Goal: Task Accomplishment & Management: Use online tool/utility

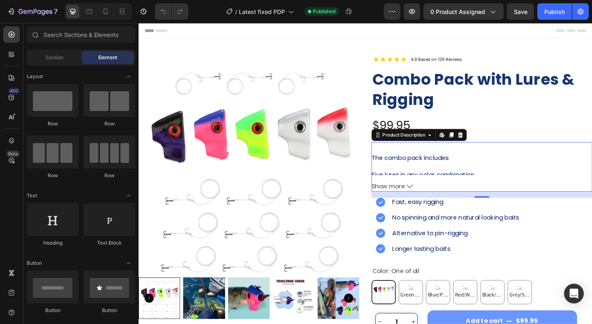
click at [456, 164] on div "The combo pack includes: Five lures in any color combination Four packs of Trol…" at bounding box center [512, 179] width 240 height 30
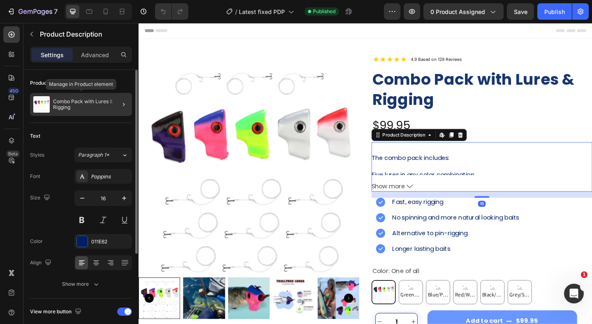
click at [97, 105] on p "Combo Pack with Lures & Rigging" at bounding box center [91, 105] width 76 height 12
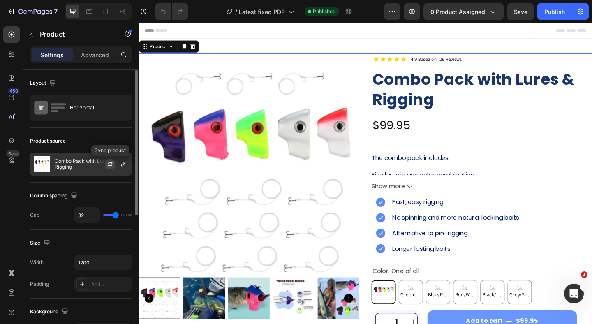
click at [111, 163] on icon "button" at bounding box center [110, 164] width 7 height 7
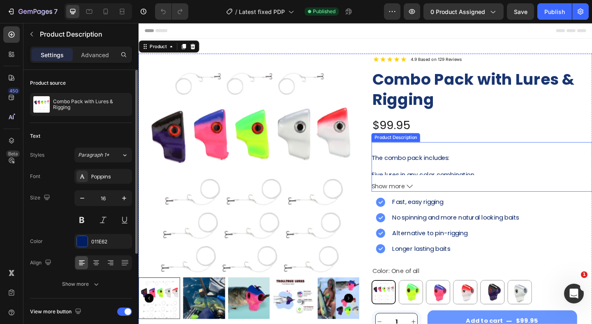
click at [453, 176] on div "The combo pack includes: Five lures in any color combination Four packs of Trol…" at bounding box center [512, 179] width 240 height 30
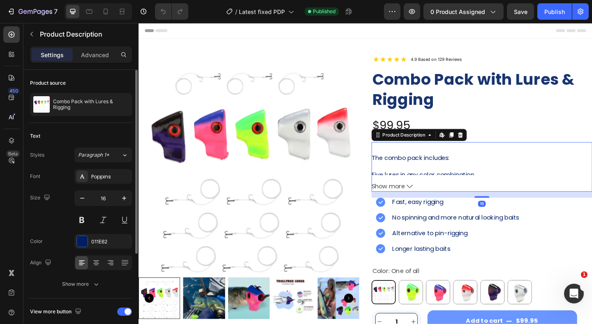
click at [423, 199] on span "Show more" at bounding box center [410, 201] width 37 height 12
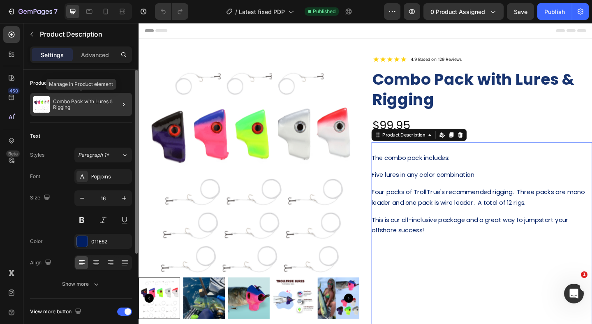
click at [105, 110] on p "Combo Pack with Lures & Rigging" at bounding box center [91, 105] width 76 height 12
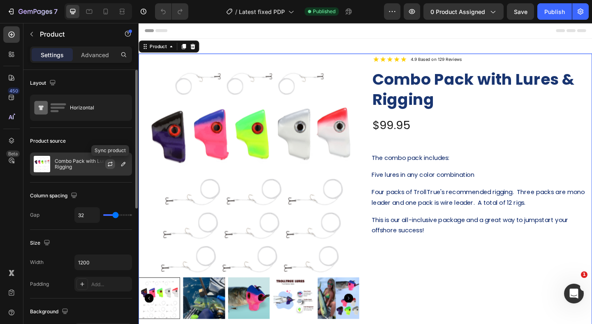
click at [109, 162] on icon "button" at bounding box center [110, 164] width 7 height 7
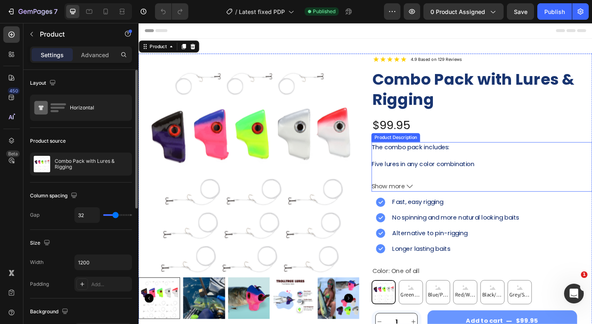
click at [429, 201] on button "Show more" at bounding box center [512, 201] width 240 height 12
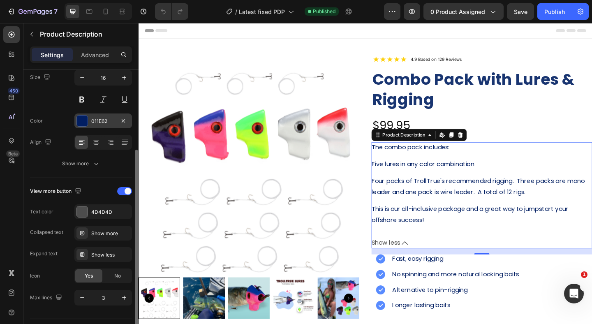
scroll to position [122, 0]
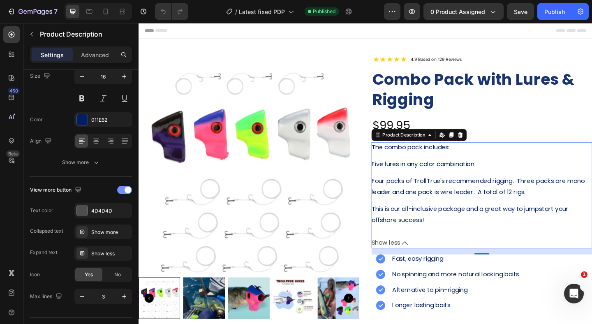
click at [119, 191] on div at bounding box center [124, 190] width 15 height 8
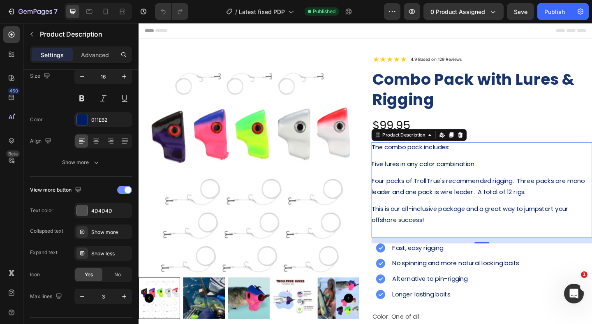
scroll to position [34, 0]
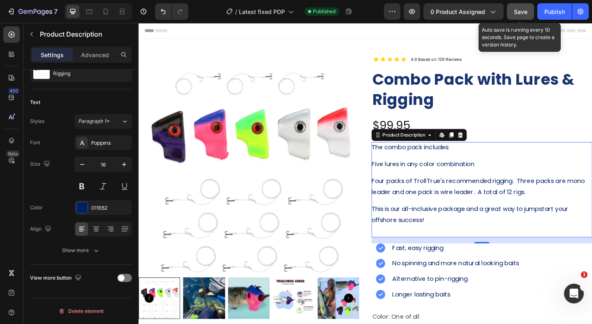
click at [524, 15] on div "Save" at bounding box center [521, 11] width 14 height 9
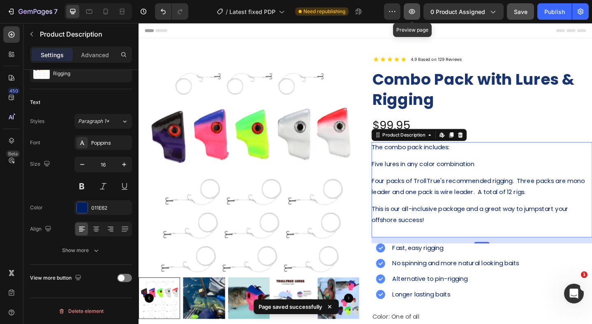
click at [415, 16] on button "button" at bounding box center [412, 11] width 16 height 16
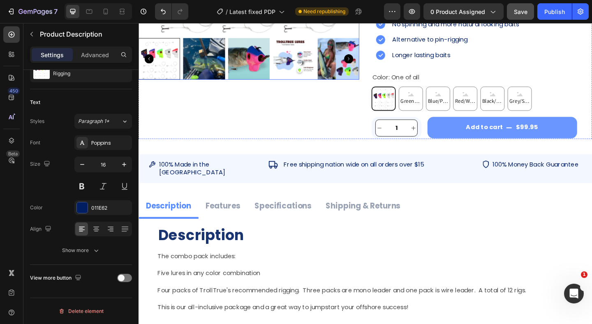
scroll to position [335, 0]
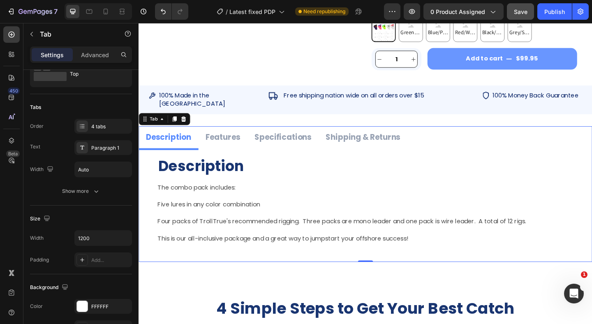
click at [279, 140] on p "Specifications" at bounding box center [295, 147] width 62 height 15
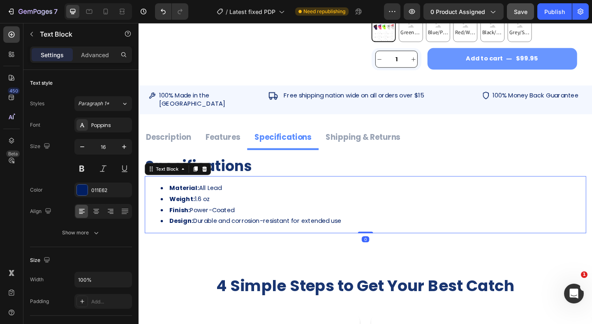
click at [205, 197] on li "Material: All Lead" at bounding box center [393, 203] width 462 height 12
click at [204, 197] on li "Material: All Lead" at bounding box center [393, 203] width 462 height 12
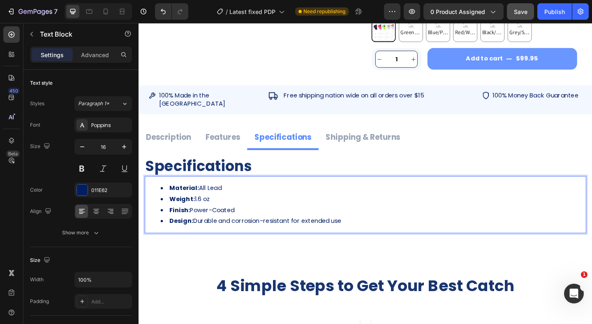
click at [200, 209] on li "Weight: 1.6 oz" at bounding box center [393, 215] width 462 height 12
click at [195, 221] on li "Finish: Power-Coated" at bounding box center [393, 227] width 462 height 12
click at [199, 233] on li "Design: Durable and corrosion-resistant for extended use" at bounding box center [393, 239] width 462 height 12
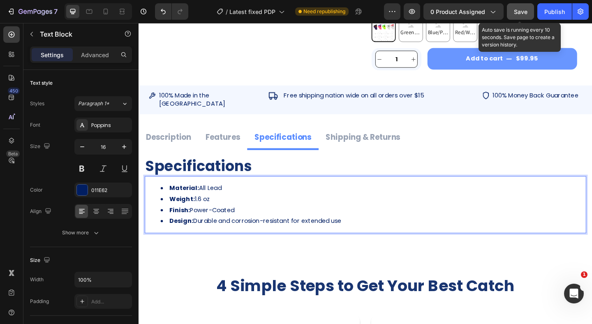
click at [519, 16] on button "Save" at bounding box center [520, 11] width 27 height 16
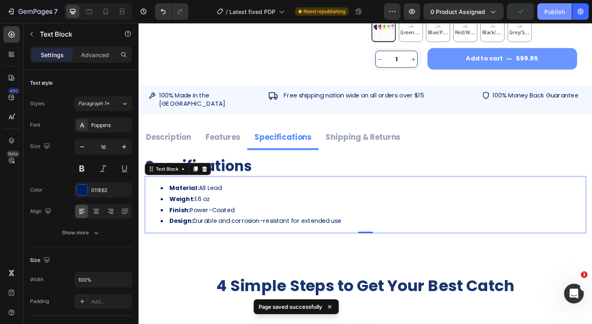
click at [547, 15] on div "Publish" at bounding box center [555, 11] width 21 height 9
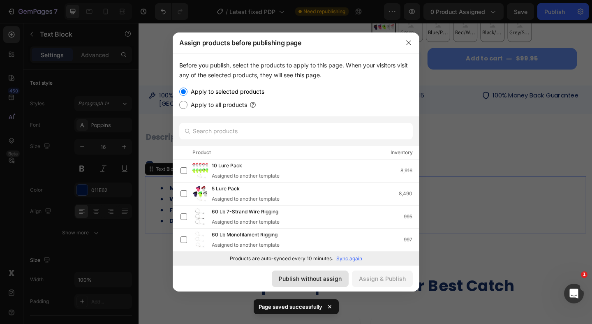
click at [334, 281] on div "Publish without assign" at bounding box center [310, 278] width 63 height 9
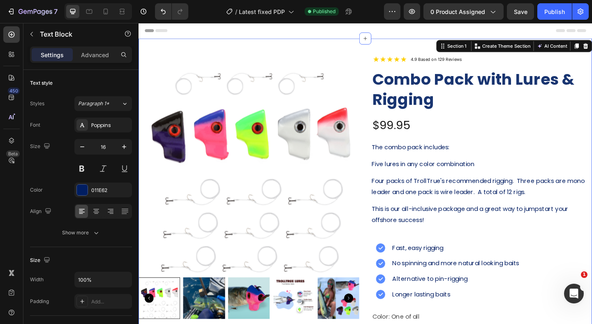
click at [398, 43] on div "Product Images Image 4.9 Based on 129 Reviews Heading Row Combo Pack with Lures…" at bounding box center [386, 233] width 494 height 386
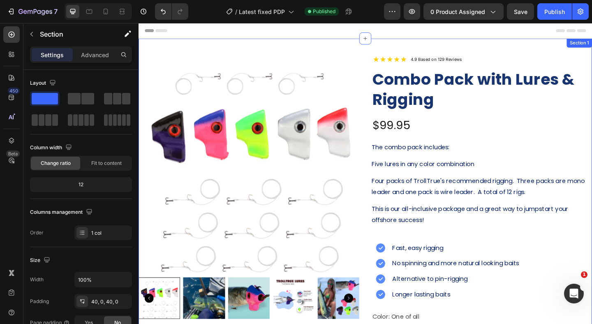
click at [496, 49] on div "Product Images Image 4.9 Based on 129 Reviews Heading Row Combo Pack with Lures…" at bounding box center [386, 233] width 494 height 386
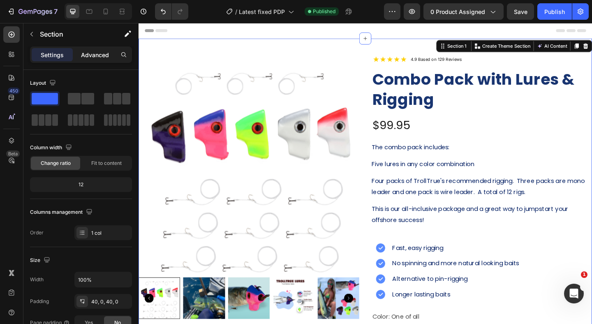
click at [94, 56] on p "Advanced" at bounding box center [95, 55] width 28 height 9
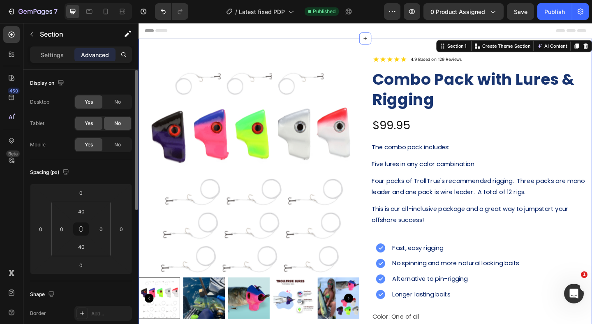
click at [116, 125] on span "No" at bounding box center [117, 123] width 7 height 7
click at [117, 143] on span "No" at bounding box center [117, 144] width 7 height 7
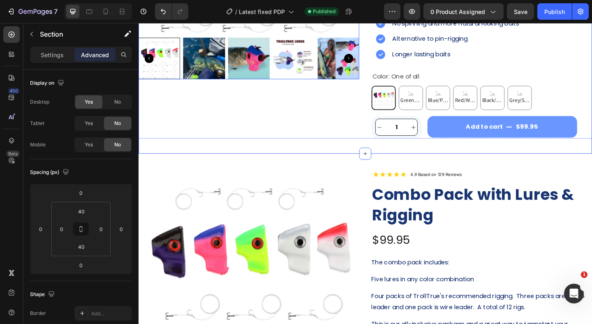
scroll to position [261, 0]
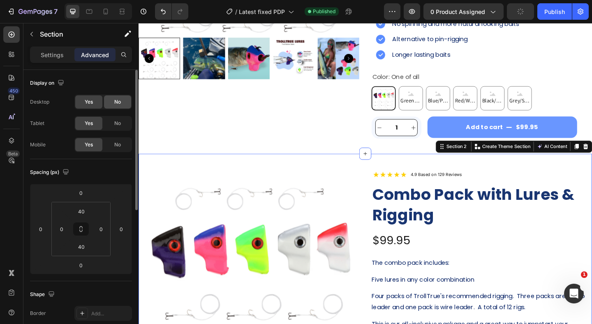
click at [119, 97] on div "No" at bounding box center [117, 101] width 27 height 13
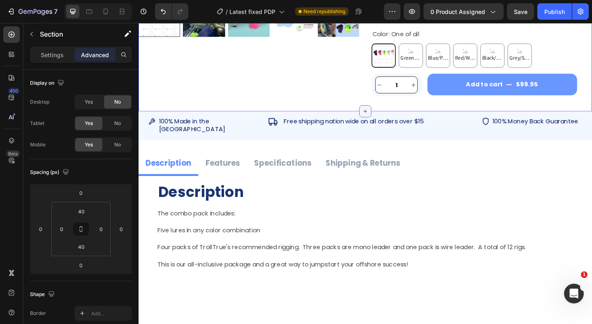
scroll to position [308, 0]
click at [336, 122] on div "Image 100% Made in the [GEOGRAPHIC_DATA] Heading Row Image Free shipping nation…" at bounding box center [386, 133] width 494 height 31
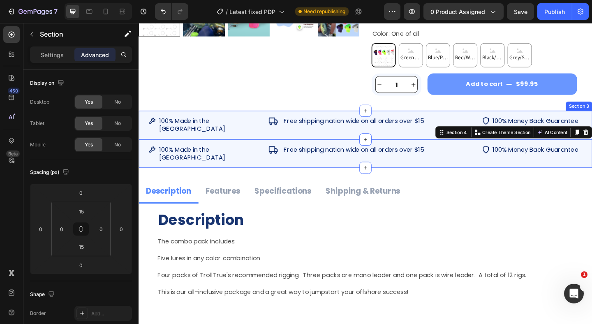
click at [373, 120] on div "Image 100% Made in the [GEOGRAPHIC_DATA] Heading Row Image Free shipping nation…" at bounding box center [386, 133] width 494 height 31
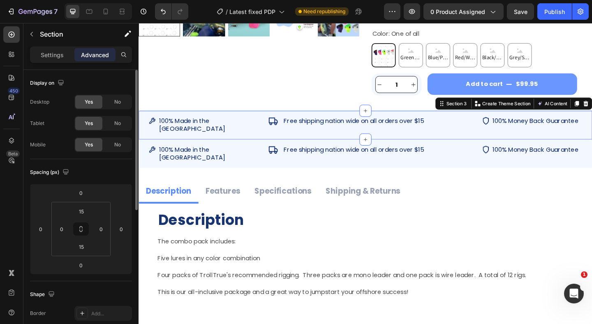
click at [120, 116] on div "Yes No" at bounding box center [103, 123] width 58 height 15
click at [120, 127] on span "No" at bounding box center [117, 123] width 7 height 7
click at [121, 140] on div "No" at bounding box center [117, 144] width 27 height 13
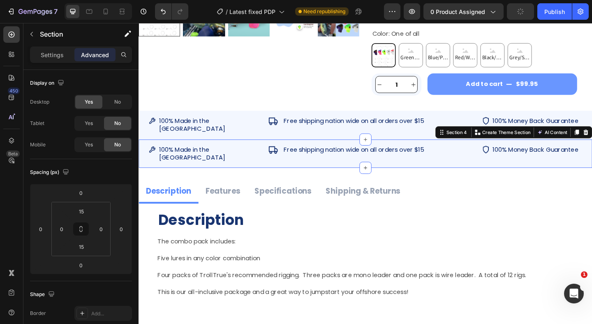
click at [487, 150] on div "Image 100% Made in the [GEOGRAPHIC_DATA] Heading Row Image Free shipping nation…" at bounding box center [386, 165] width 494 height 31
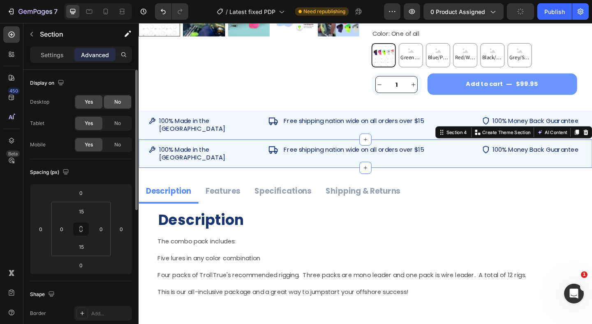
click at [118, 103] on span "No" at bounding box center [117, 101] width 7 height 7
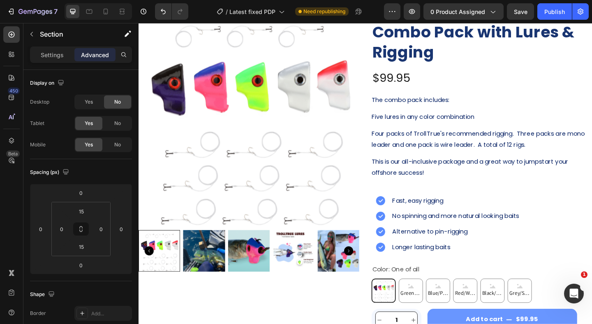
scroll to position [0, 0]
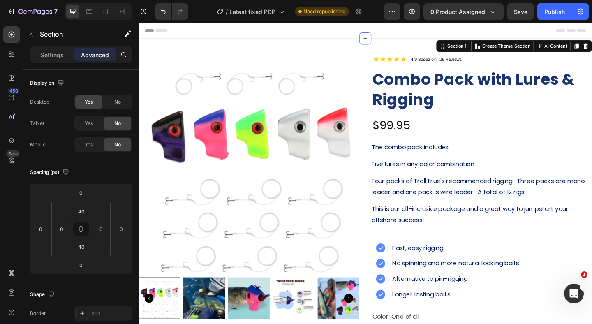
click at [370, 48] on div "Product Images Image 4.9 Based on 129 Reviews Heading Row Combo Pack with Lures…" at bounding box center [386, 233] width 494 height 386
click at [88, 125] on span "Yes" at bounding box center [89, 123] width 8 height 7
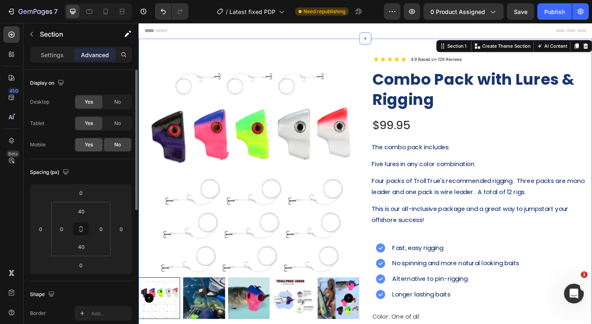
click at [89, 142] on span "Yes" at bounding box center [89, 144] width 8 height 7
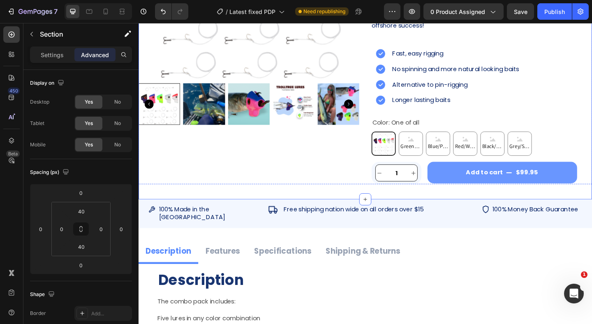
scroll to position [248, 0]
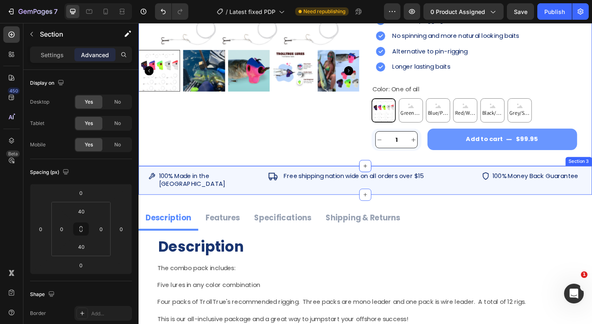
click at [486, 198] on div "Image 100% Made in the [GEOGRAPHIC_DATA] Heading Row Image Free shipping nation…" at bounding box center [386, 194] width 494 height 31
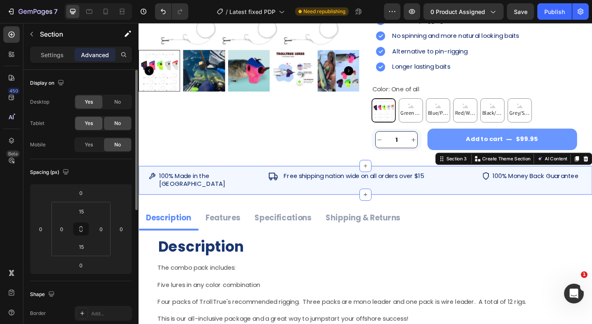
click at [92, 123] on span "Yes" at bounding box center [89, 123] width 8 height 7
click at [93, 142] on div "Yes" at bounding box center [88, 144] width 27 height 13
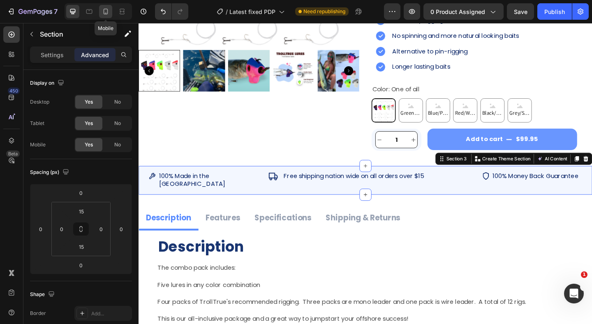
click at [103, 14] on icon at bounding box center [106, 11] width 8 height 8
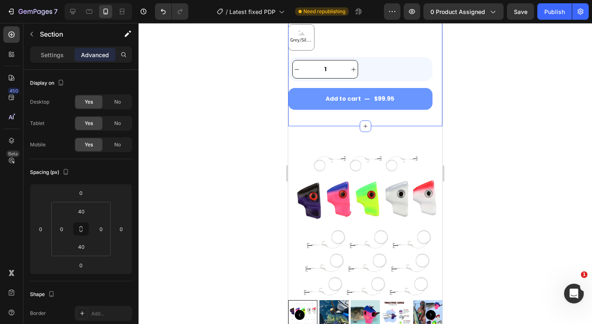
scroll to position [1130, 0]
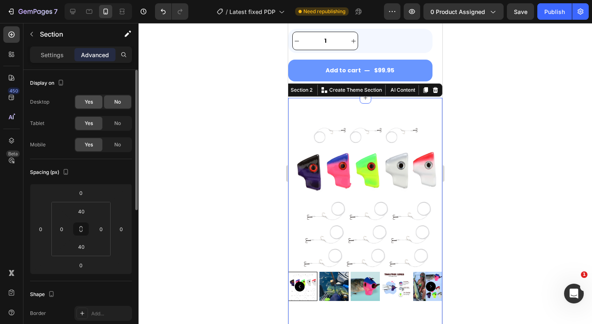
click at [92, 102] on span "Yes" at bounding box center [89, 101] width 8 height 7
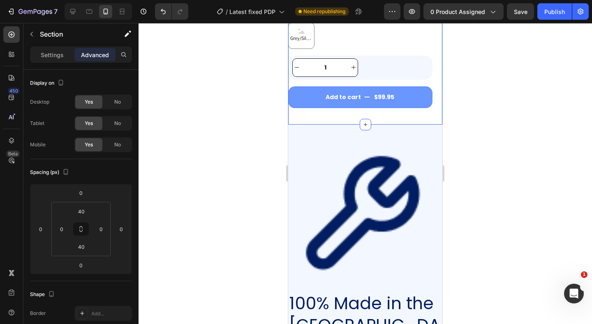
scroll to position [2334, 0]
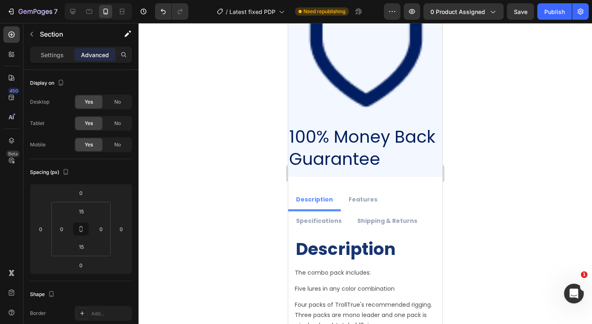
scroll to position [3310, 0]
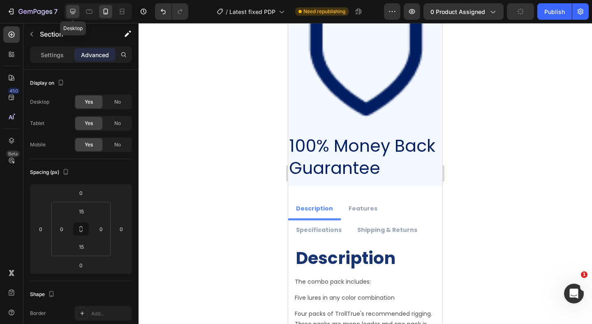
click at [72, 9] on icon at bounding box center [72, 11] width 5 height 5
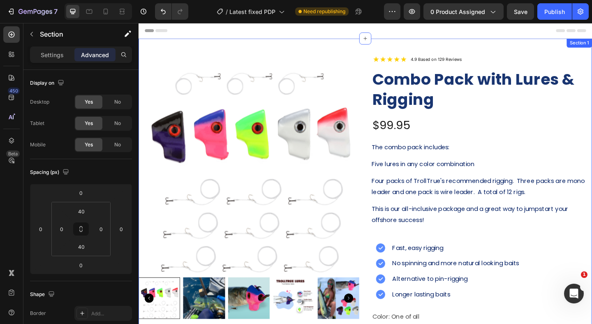
click at [415, 47] on div "Product Images Image 4.9 Based on 129 Reviews Heading Row Combo Pack with Lures…" at bounding box center [386, 233] width 494 height 386
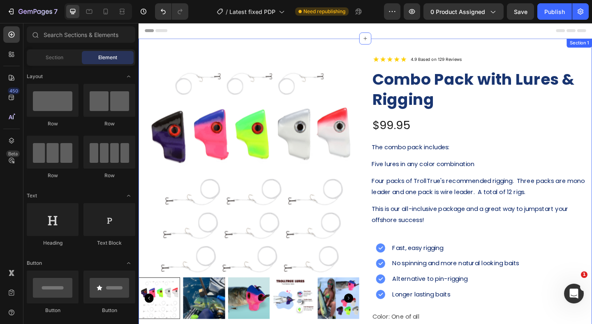
click at [462, 48] on div "Product Images Image 4.9 Based on 129 Reviews Heading Row Combo Pack with Lures…" at bounding box center [386, 233] width 494 height 386
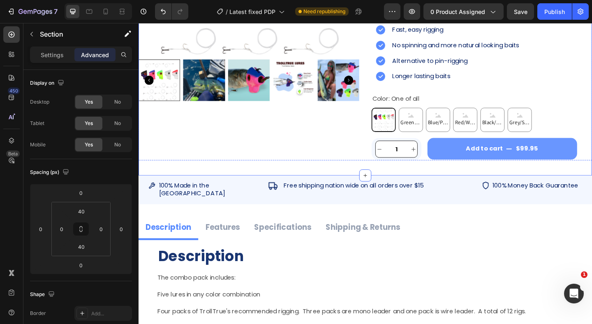
scroll to position [302, 0]
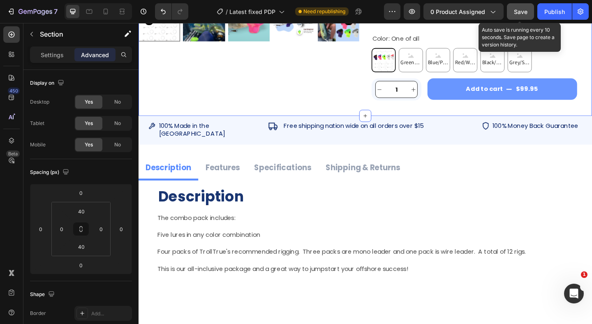
click at [518, 17] on button "Save" at bounding box center [520, 11] width 27 height 16
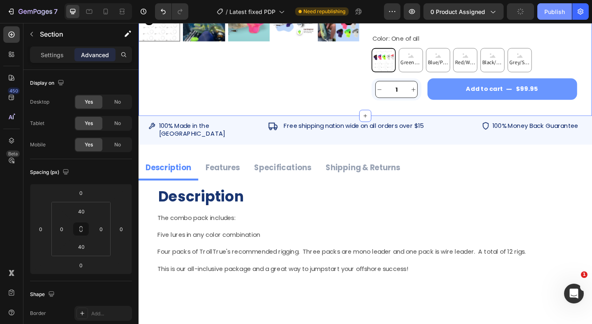
click at [548, 13] on div "Publish" at bounding box center [555, 11] width 21 height 9
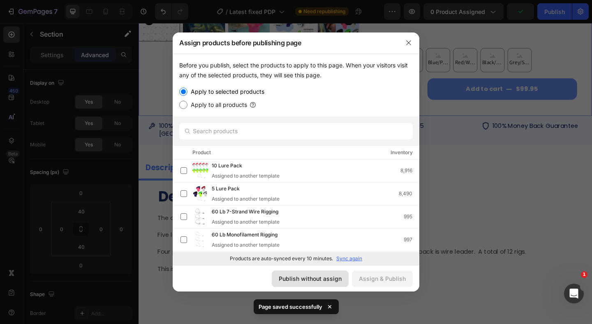
click at [322, 277] on div "Publish without assign" at bounding box center [310, 278] width 63 height 9
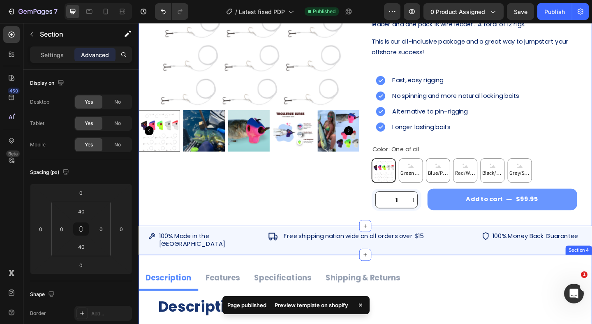
scroll to position [0, 0]
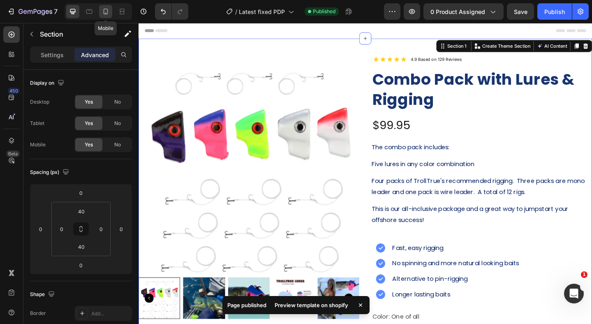
click at [104, 5] on div at bounding box center [105, 11] width 13 height 13
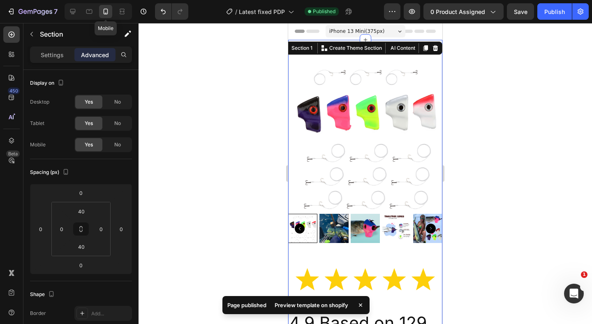
click at [104, 7] on div at bounding box center [105, 11] width 13 height 13
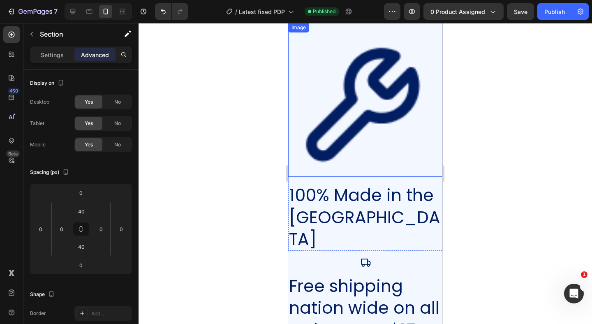
scroll to position [1132, 0]
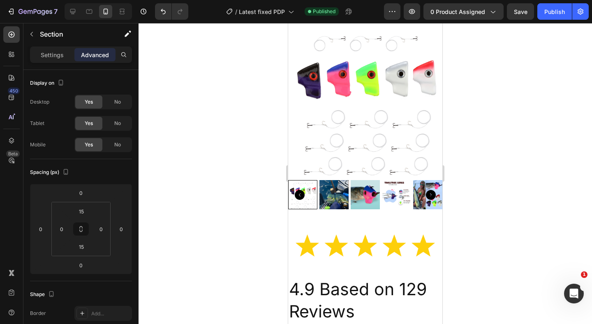
scroll to position [0, 0]
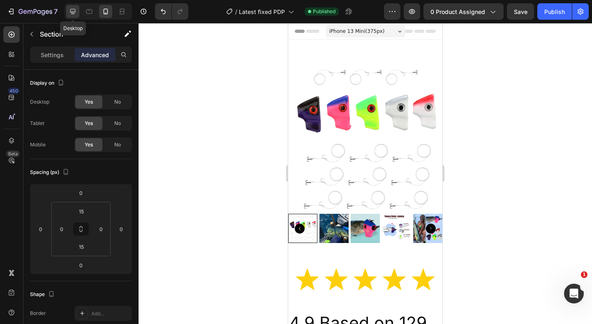
click at [72, 12] on icon at bounding box center [72, 11] width 5 height 5
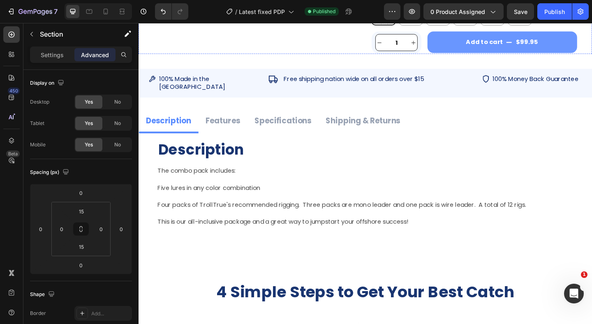
scroll to position [374, 0]
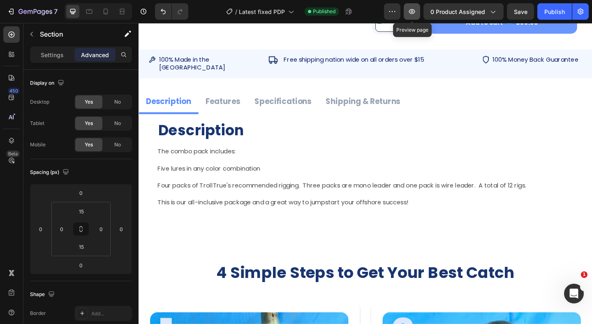
click at [412, 12] on icon "button" at bounding box center [412, 11] width 8 height 8
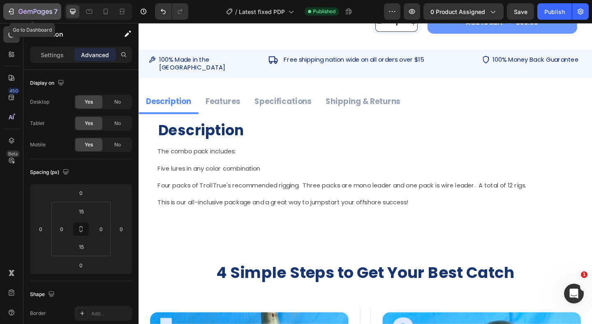
click at [17, 14] on div "7" at bounding box center [32, 12] width 51 height 10
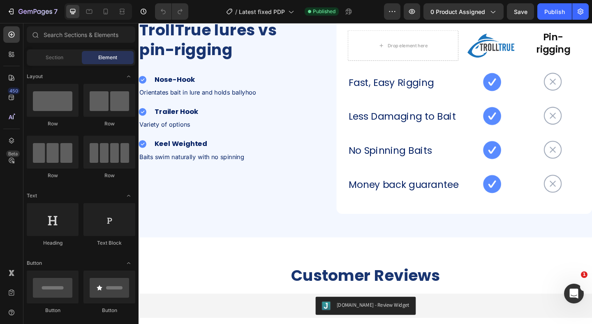
scroll to position [1528, 0]
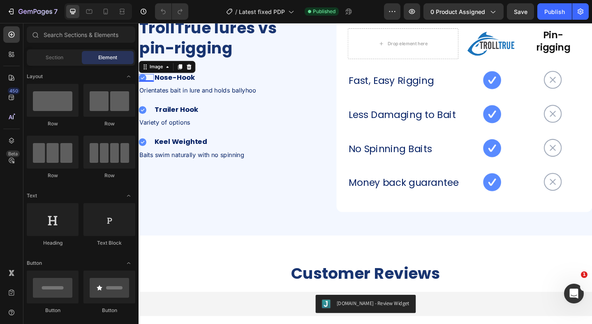
click at [145, 79] on img at bounding box center [143, 83] width 8 height 8
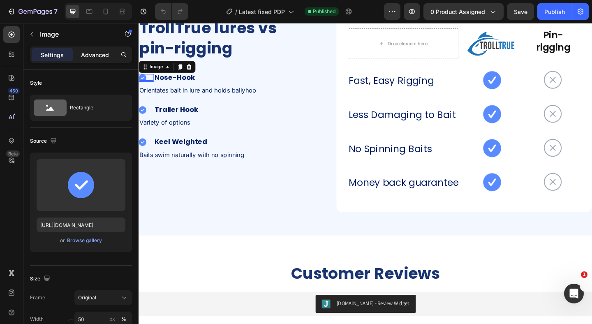
click at [82, 51] on p "Advanced" at bounding box center [95, 55] width 28 height 9
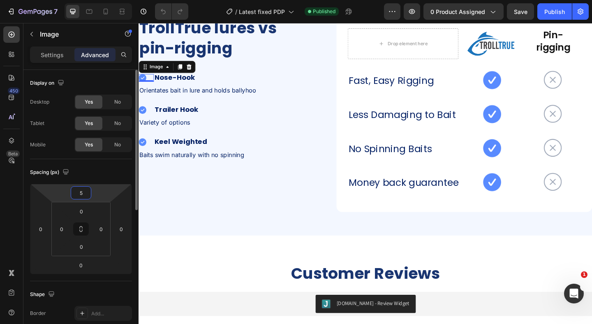
click at [86, 190] on input "5" at bounding box center [81, 193] width 16 height 12
type input "3"
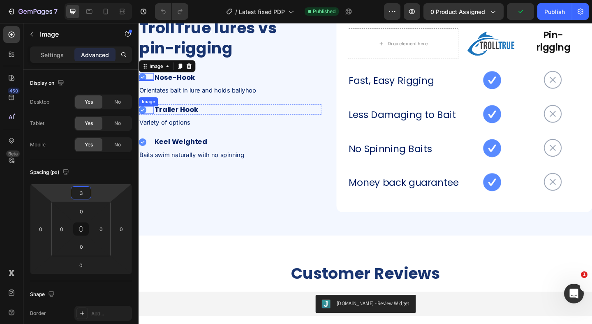
click at [144, 115] on img at bounding box center [143, 118] width 8 height 8
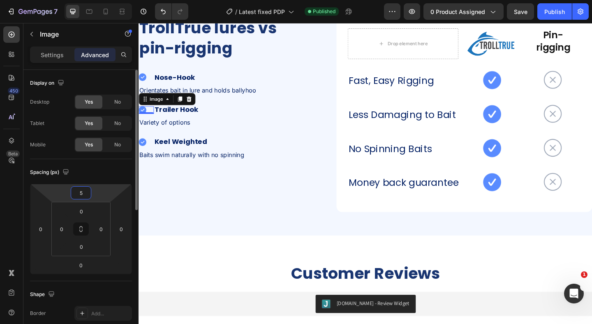
click at [86, 192] on input "5" at bounding box center [81, 193] width 16 height 12
type input "3"
click at [143, 153] on img at bounding box center [143, 152] width 8 height 8
click at [86, 188] on input "5" at bounding box center [81, 193] width 16 height 12
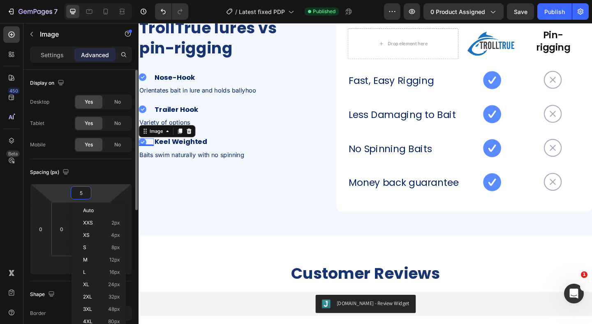
type input "3"
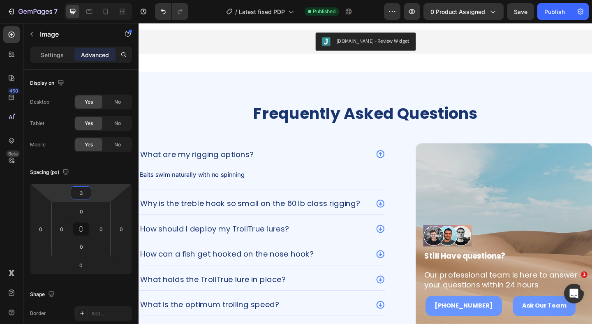
scroll to position [1885, 0]
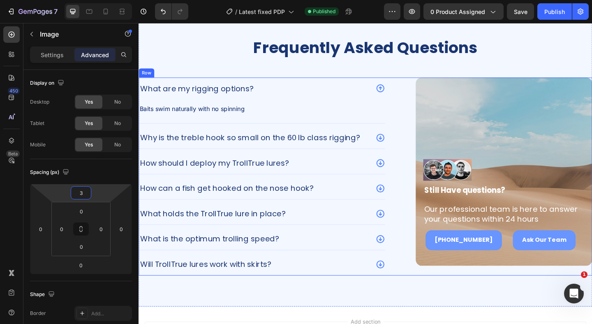
click at [419, 124] on div "What are my rigging options? Baits swim naturally with no spinning Text Block W…" at bounding box center [386, 190] width 494 height 216
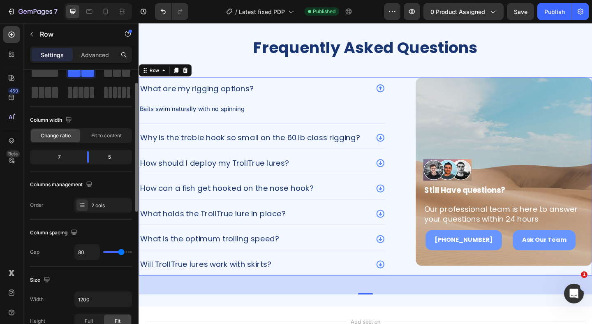
scroll to position [0, 0]
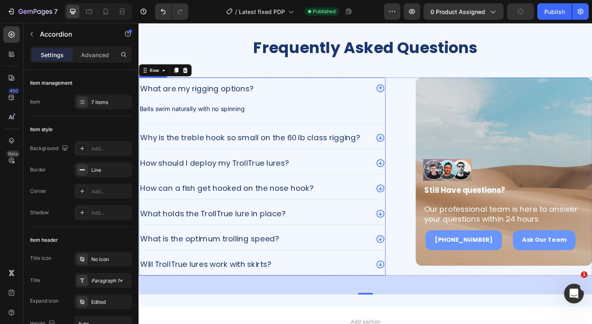
click at [330, 109] on div "Baits swim naturally with no spinning Text Block" at bounding box center [273, 118] width 268 height 20
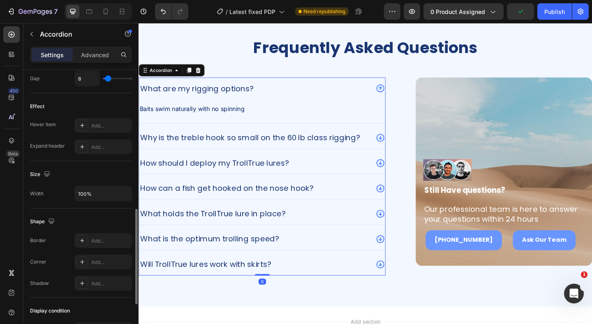
scroll to position [527, 0]
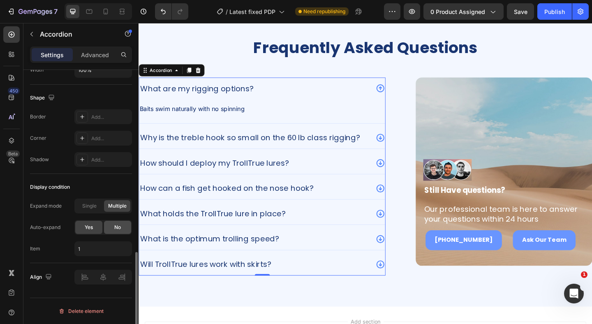
click at [121, 229] on div "No" at bounding box center [117, 227] width 27 height 13
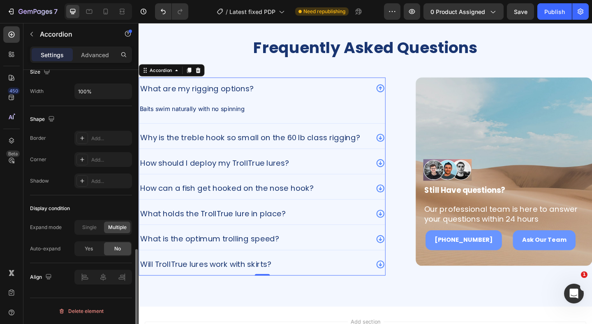
scroll to position [506, 0]
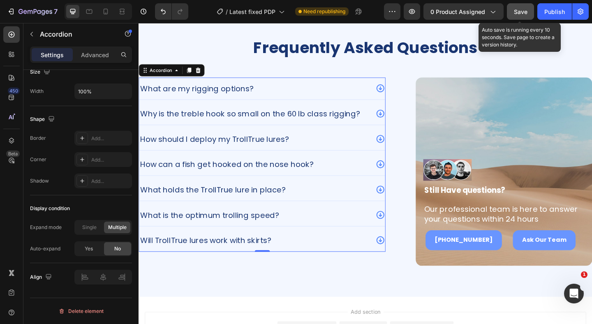
click at [523, 9] on span "Save" at bounding box center [521, 11] width 14 height 7
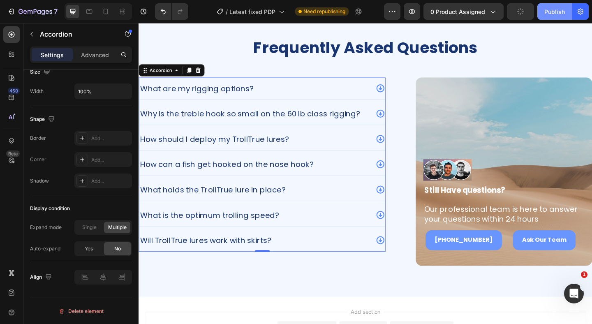
click at [543, 9] on button "Publish" at bounding box center [555, 11] width 35 height 16
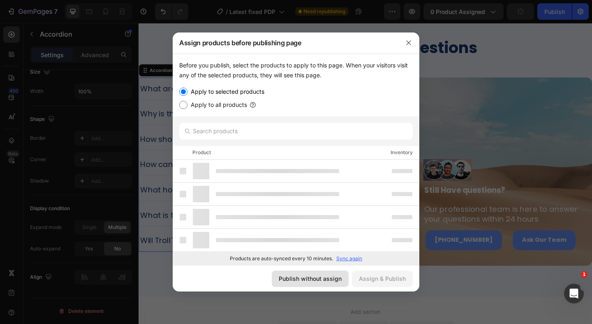
click at [320, 281] on div "Publish without assign" at bounding box center [310, 278] width 63 height 9
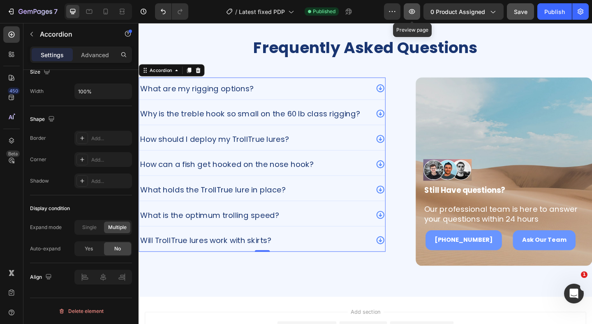
click at [418, 11] on button "button" at bounding box center [412, 11] width 16 height 16
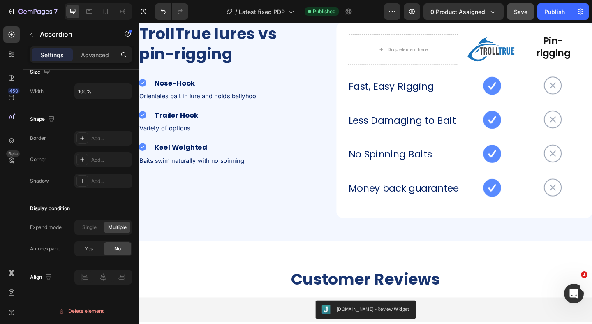
scroll to position [1520, 0]
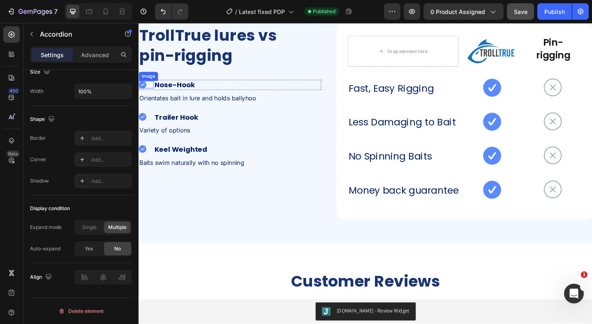
click at [146, 88] on img at bounding box center [143, 90] width 8 height 8
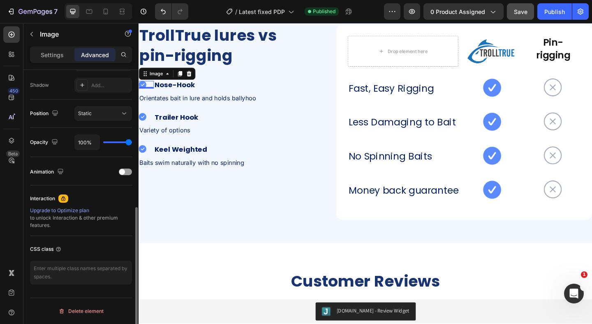
scroll to position [0, 0]
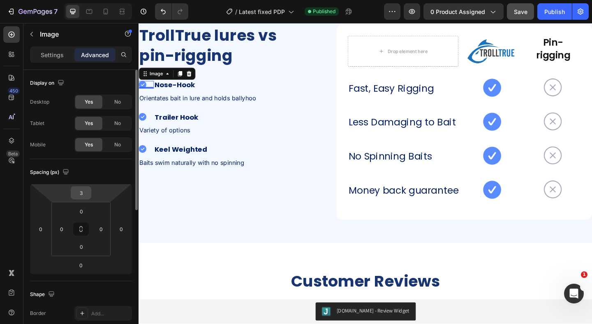
click at [86, 191] on input "3" at bounding box center [81, 193] width 16 height 12
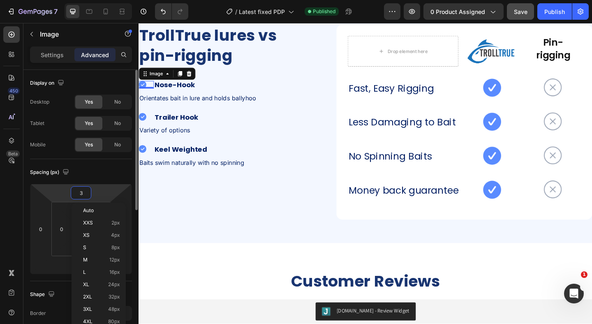
type input "2"
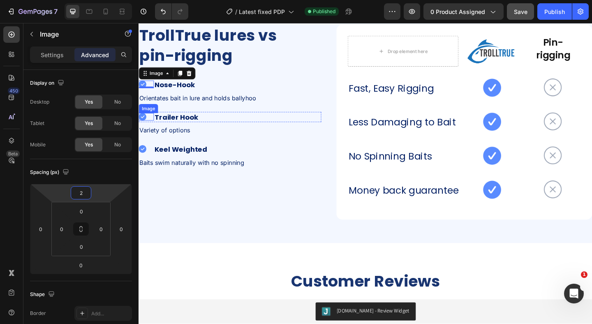
click at [144, 128] on img at bounding box center [143, 125] width 8 height 8
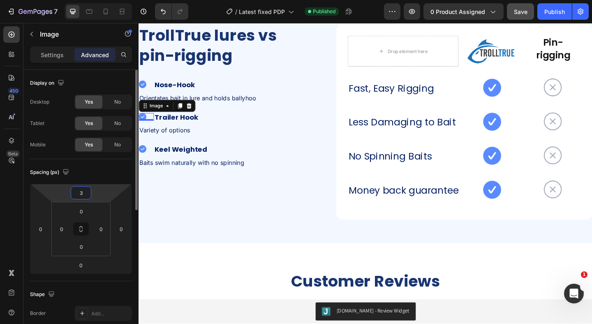
click at [87, 192] on input "3" at bounding box center [81, 193] width 16 height 12
type input "2"
click at [144, 160] on img at bounding box center [143, 160] width 8 height 8
click at [87, 192] on input "3" at bounding box center [81, 193] width 16 height 12
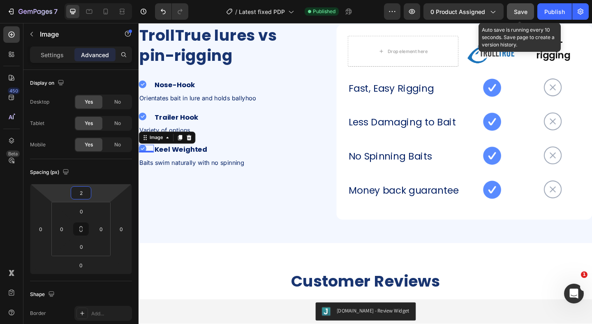
type input "2"
click at [511, 6] on button "Save" at bounding box center [520, 11] width 27 height 16
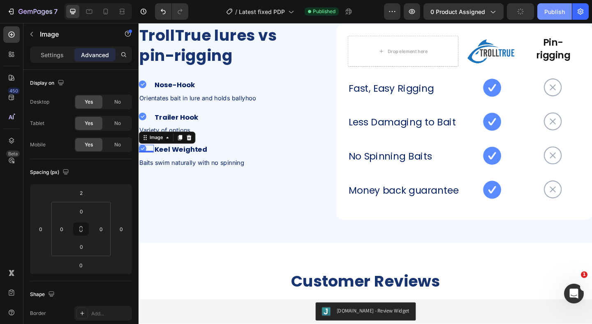
click at [567, 19] on button "Publish" at bounding box center [555, 11] width 35 height 16
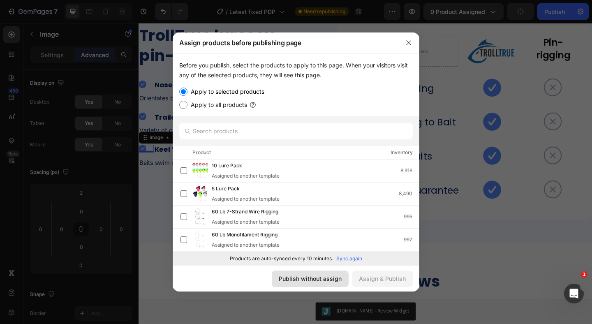
click at [307, 277] on div "Publish without assign" at bounding box center [310, 278] width 63 height 9
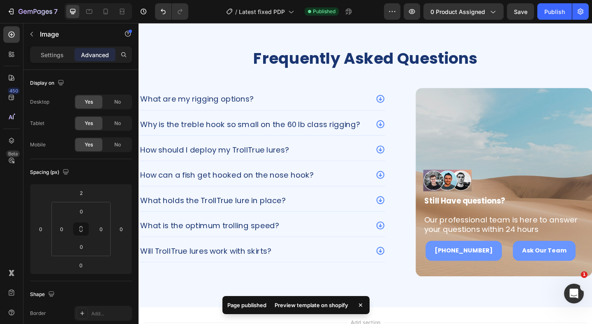
scroll to position [1892, 0]
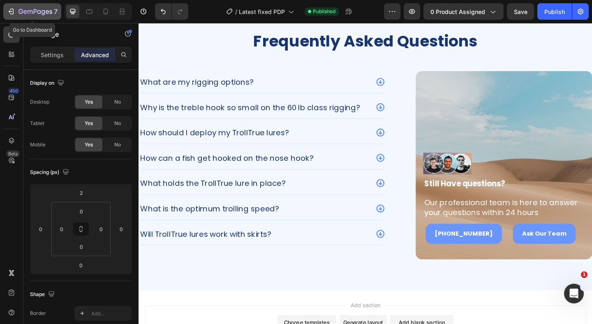
click at [36, 10] on icon "button" at bounding box center [35, 11] width 3 height 5
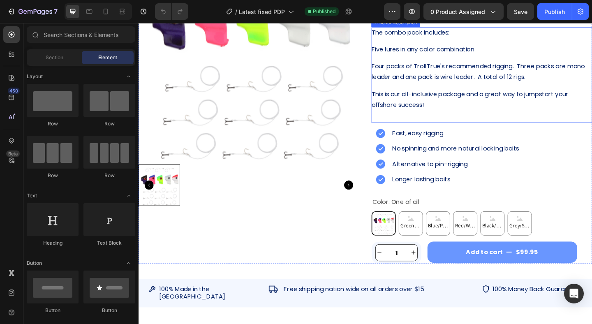
scroll to position [123, 0]
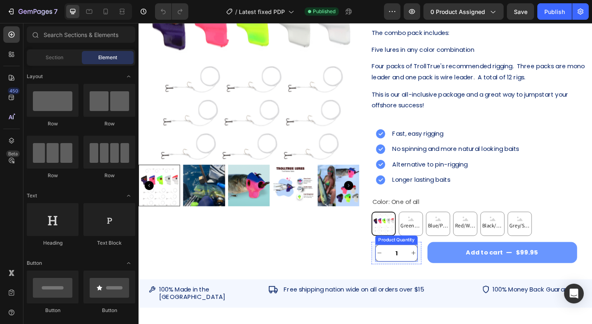
click at [429, 279] on input "1" at bounding box center [419, 273] width 29 height 18
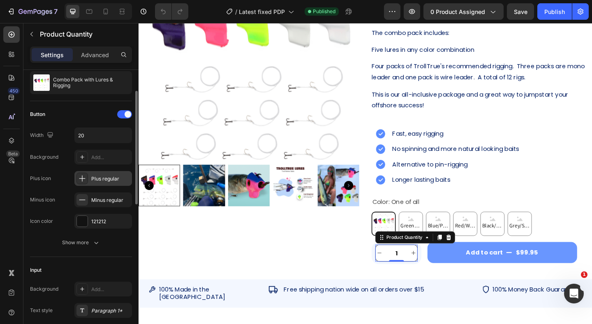
scroll to position [38, 0]
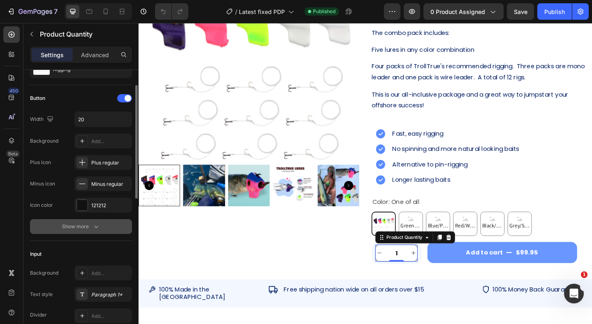
click at [87, 230] on div "Show more" at bounding box center [81, 227] width 38 height 8
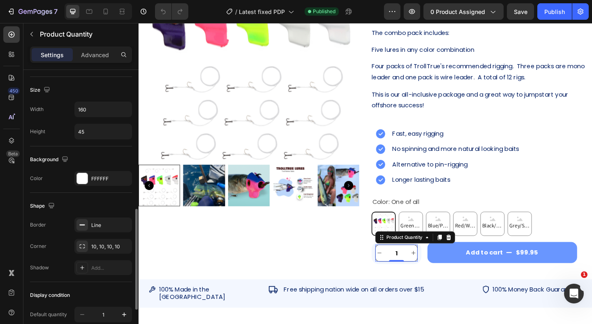
scroll to position [400, 0]
click at [106, 226] on div "Line" at bounding box center [103, 224] width 24 height 7
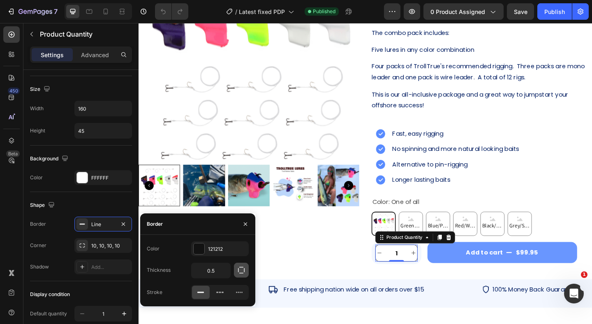
click at [242, 267] on icon "button" at bounding box center [241, 270] width 7 height 7
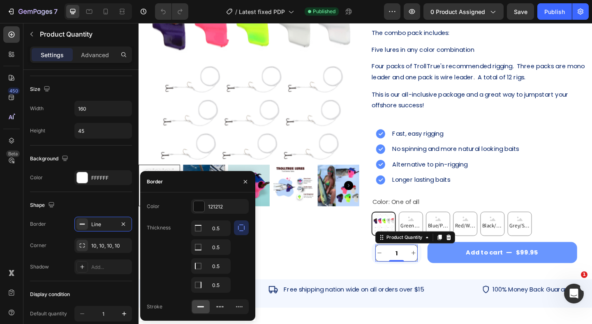
click at [242, 227] on icon "button" at bounding box center [241, 228] width 8 height 8
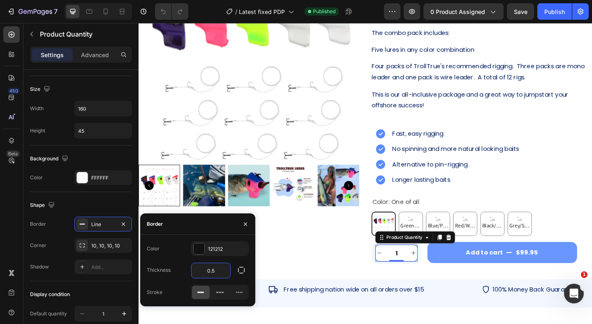
click at [220, 268] on input "0.5" at bounding box center [211, 270] width 39 height 15
type input "0"
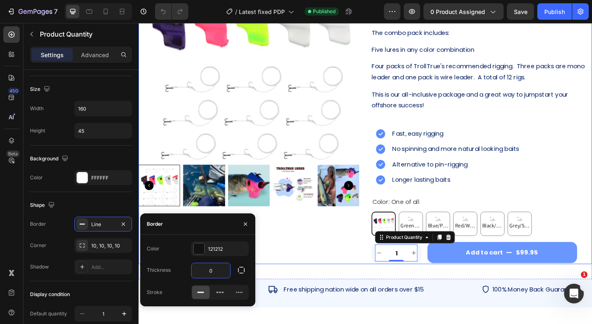
click at [375, 271] on div "Product Images" at bounding box center [259, 110] width 240 height 352
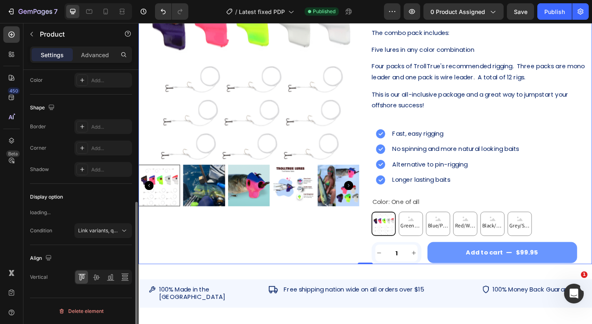
scroll to position [0, 0]
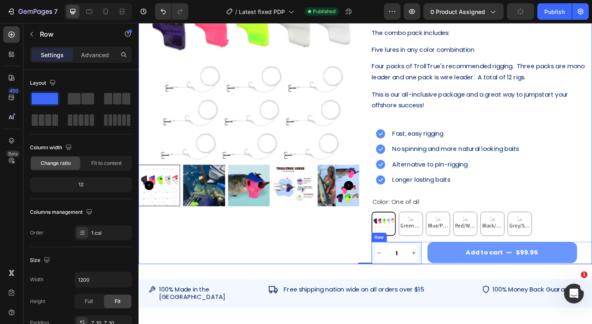
click at [444, 267] on div "1 Product Quantity Row" at bounding box center [419, 273] width 54 height 24
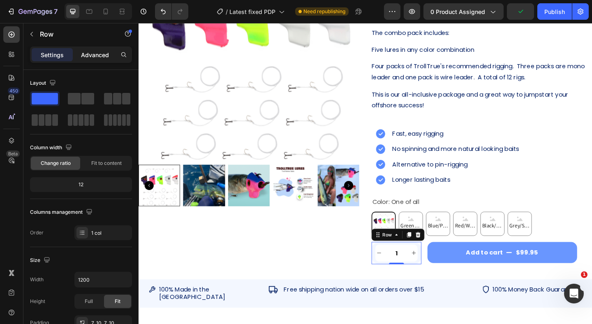
click at [91, 56] on p "Advanced" at bounding box center [95, 55] width 28 height 9
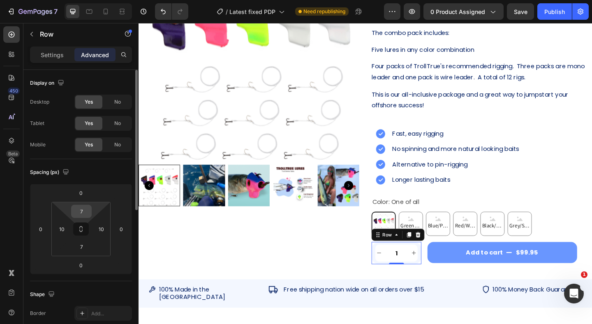
click at [83, 210] on input "7" at bounding box center [81, 211] width 16 height 12
type input "1"
type input "7"
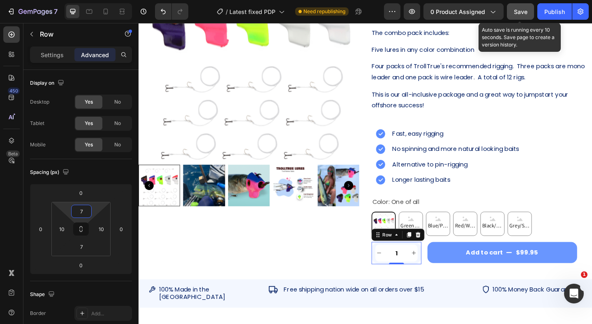
drag, startPoint x: 522, startPoint y: 14, endPoint x: 526, endPoint y: 14, distance: 4.5
click at [522, 14] on span "Save" at bounding box center [521, 11] width 14 height 7
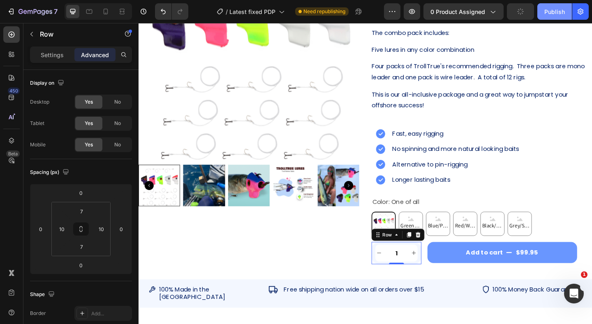
click at [540, 14] on button "Publish" at bounding box center [555, 11] width 35 height 16
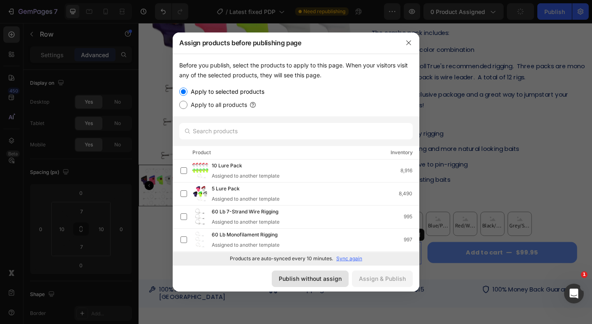
click at [307, 281] on div "Publish without assign" at bounding box center [310, 278] width 63 height 9
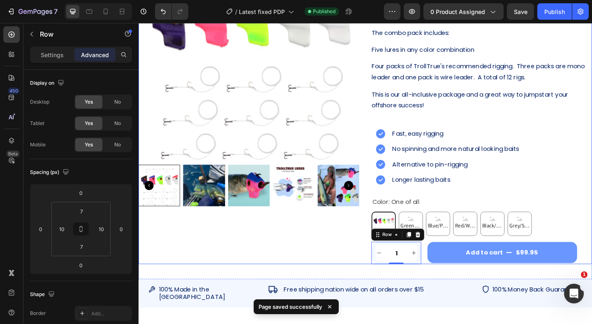
click at [362, 272] on div "Product Images" at bounding box center [259, 110] width 240 height 352
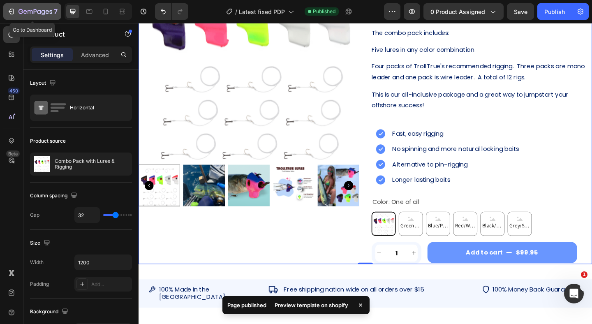
click at [23, 8] on div "7" at bounding box center [38, 12] width 39 height 10
